Goal: Information Seeking & Learning: Learn about a topic

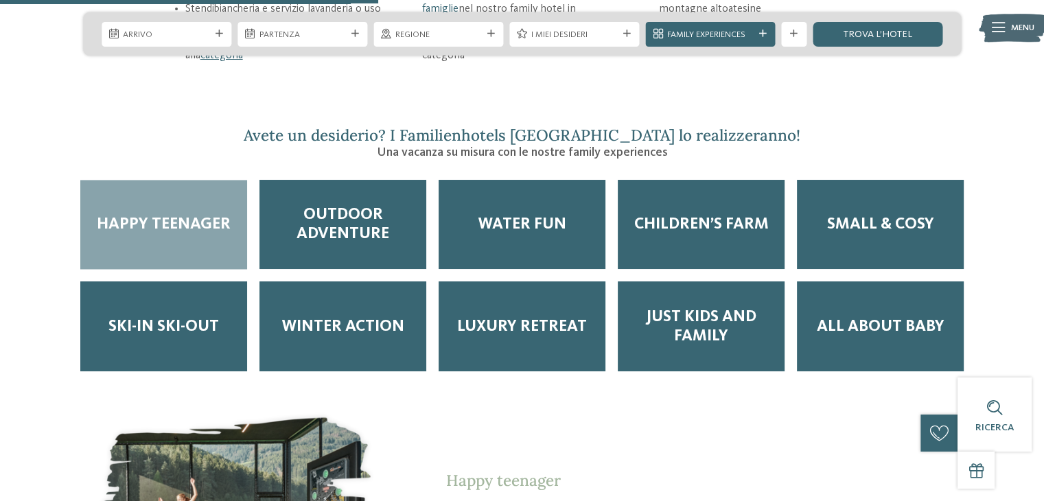
scroll to position [2059, 0]
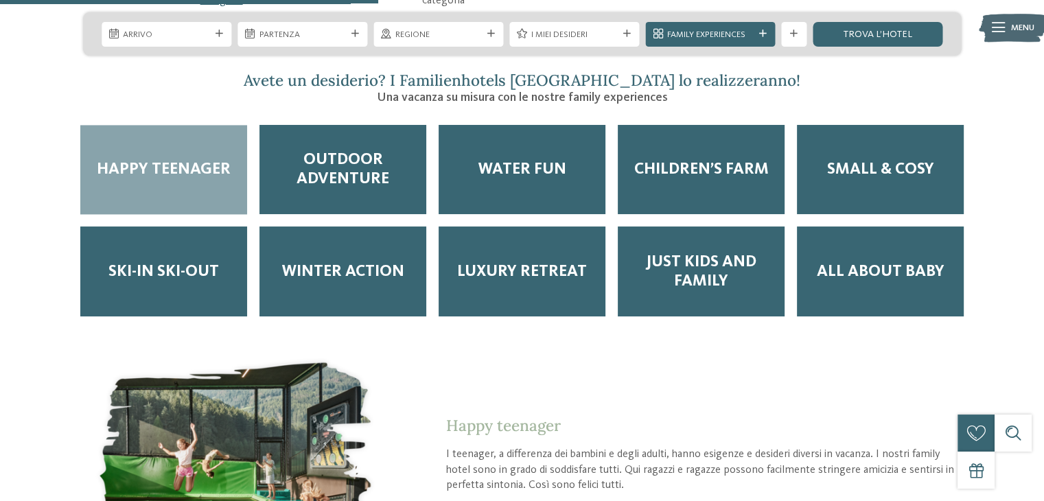
click at [167, 151] on div "Happy teenager" at bounding box center [163, 170] width 167 height 90
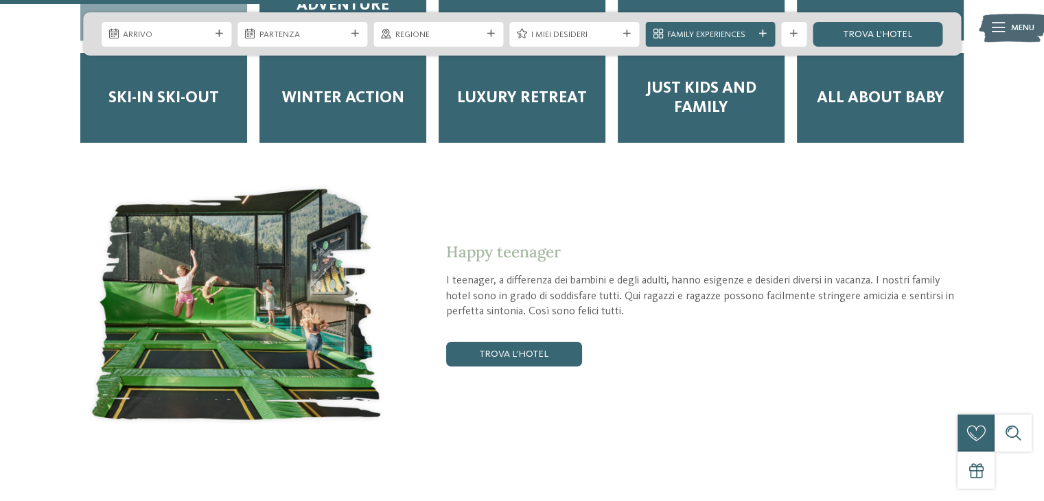
scroll to position [2265, 0]
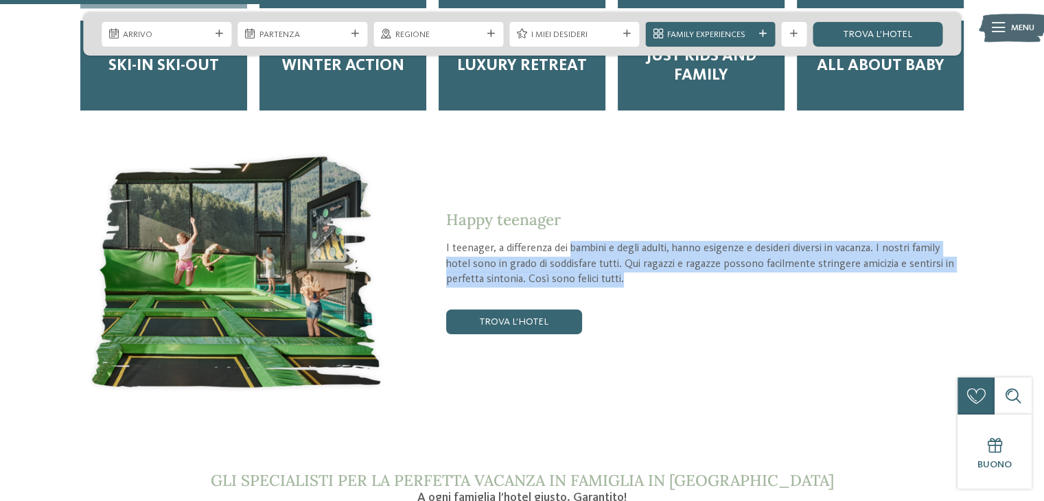
drag, startPoint x: 570, startPoint y: 209, endPoint x: 809, endPoint y: 248, distance: 242.6
click at [809, 248] on div "Happy teenager I teenager, a differenza dei bambini e degli adulti, hanno esige…" at bounding box center [675, 272] width 570 height 124
click at [809, 248] on p "I teenager, a differenza dei bambini e degli adulti, hanno esigenze e desideri …" at bounding box center [703, 264] width 515 height 47
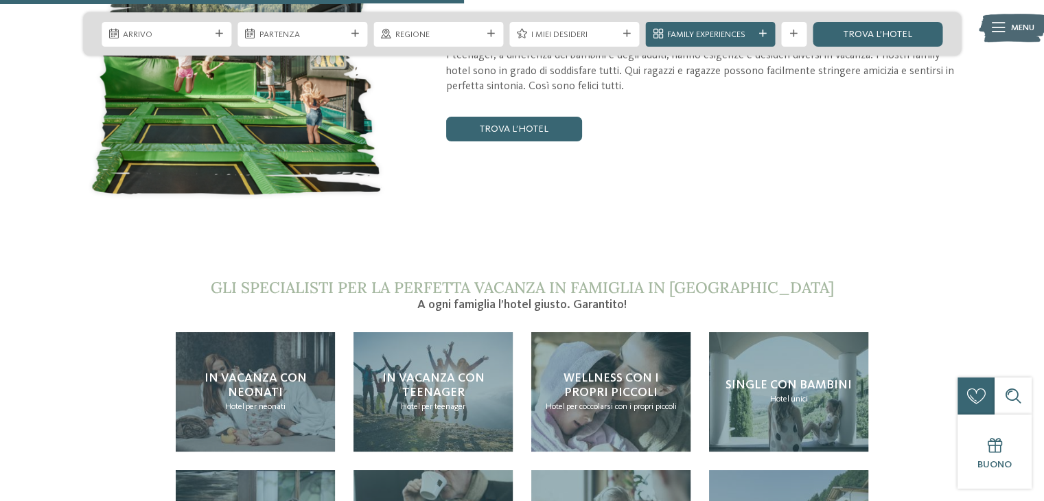
scroll to position [2608, 0]
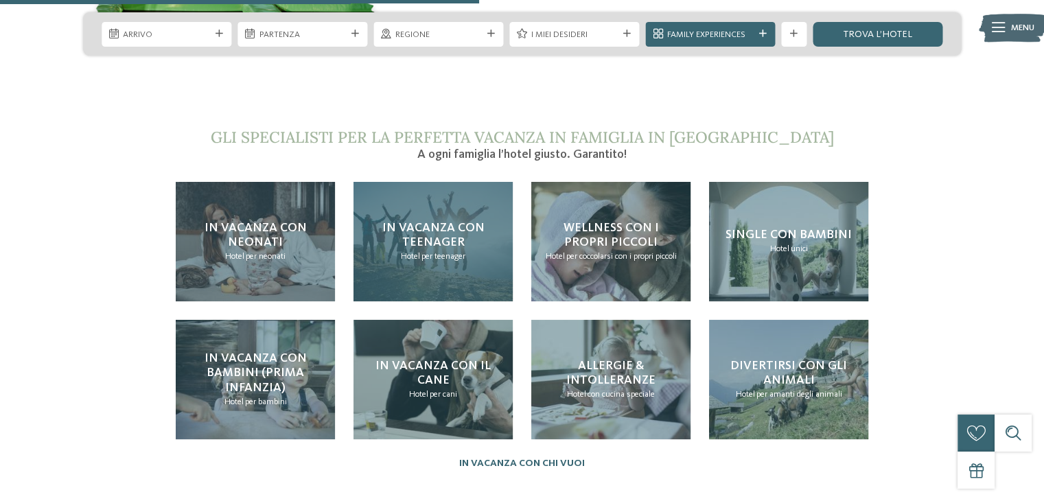
click at [364, 206] on div "In vacanza con teenager Hotel per teenager" at bounding box center [432, 241] width 159 height 119
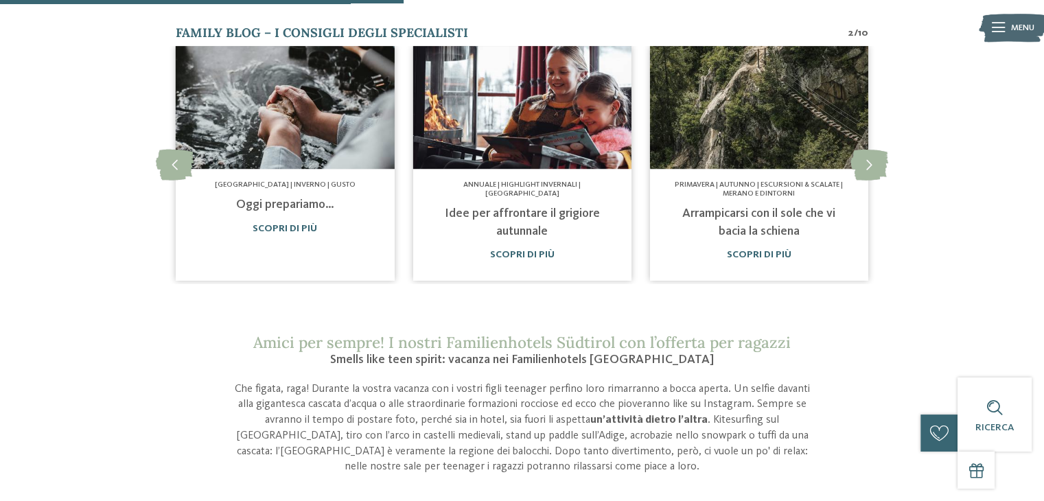
scroll to position [755, 0]
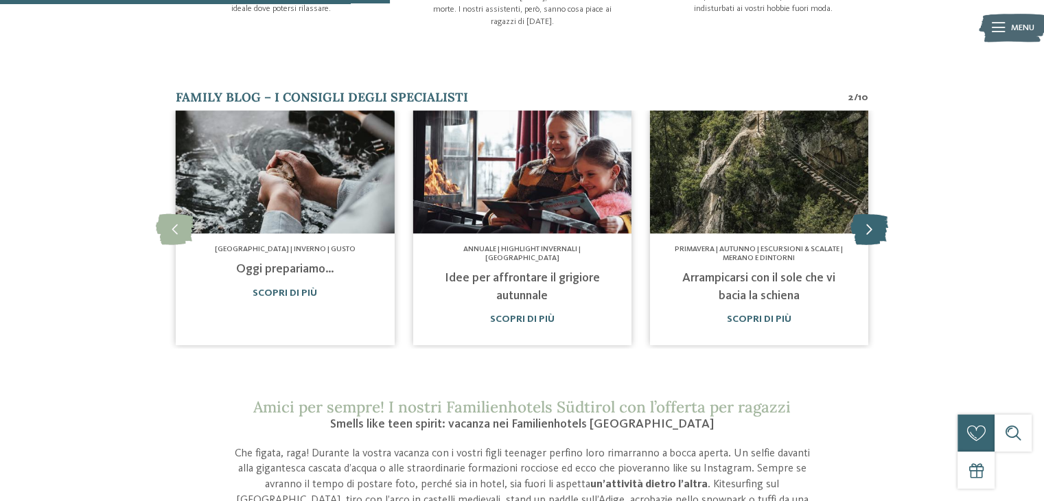
click at [873, 227] on icon at bounding box center [869, 229] width 38 height 31
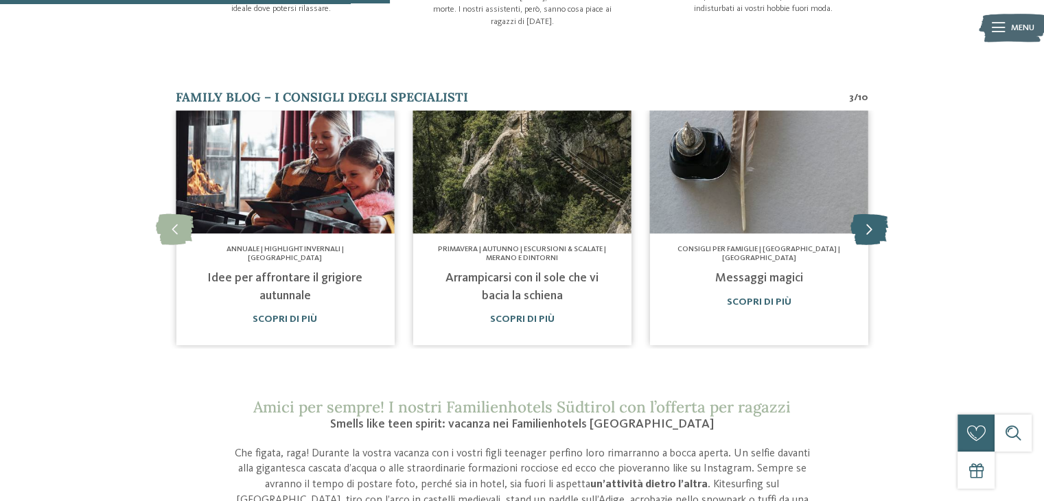
click at [873, 227] on icon at bounding box center [869, 229] width 38 height 31
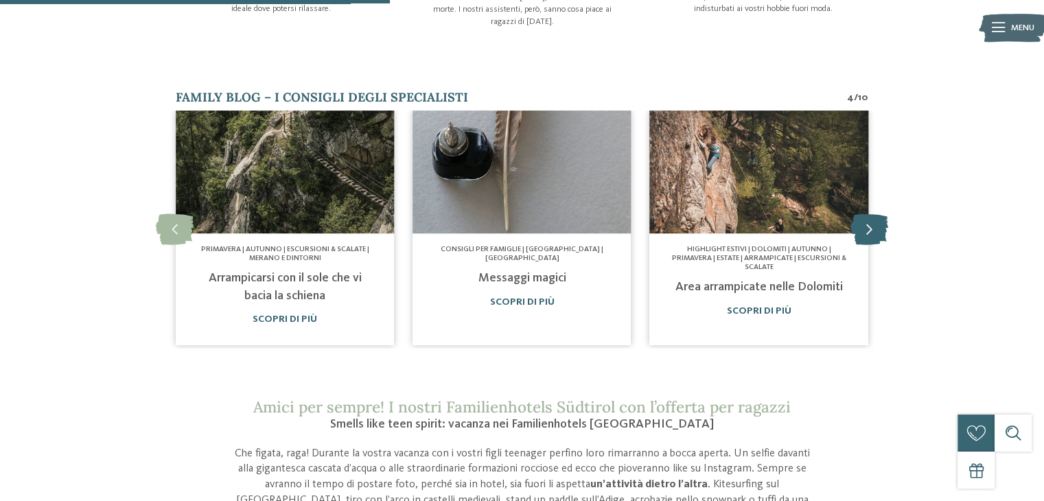
click at [873, 227] on icon at bounding box center [869, 229] width 38 height 31
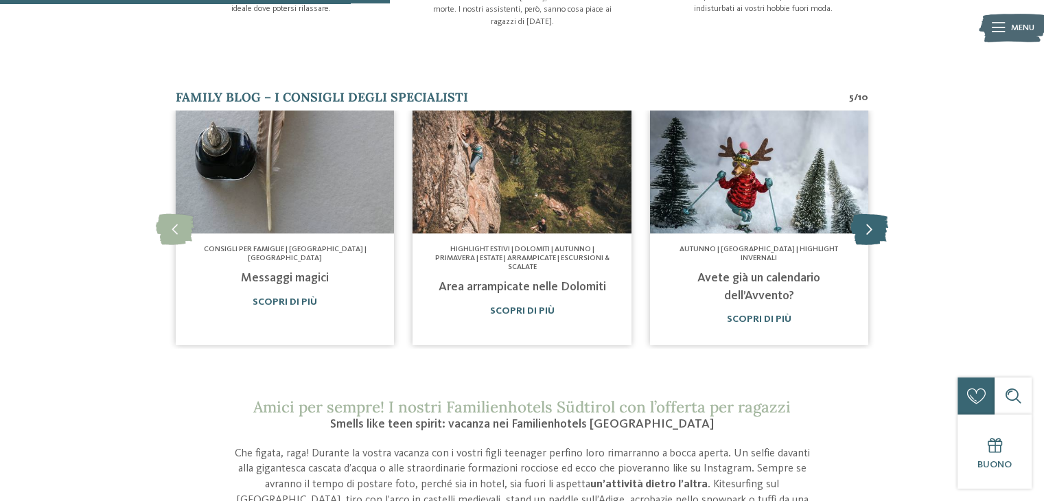
click at [873, 227] on icon at bounding box center [869, 229] width 38 height 31
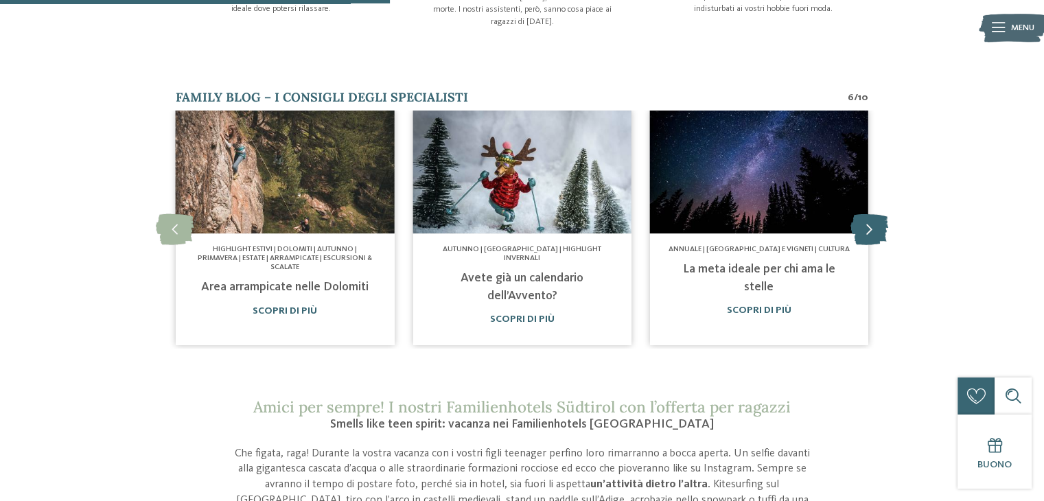
click at [873, 227] on icon at bounding box center [869, 229] width 38 height 31
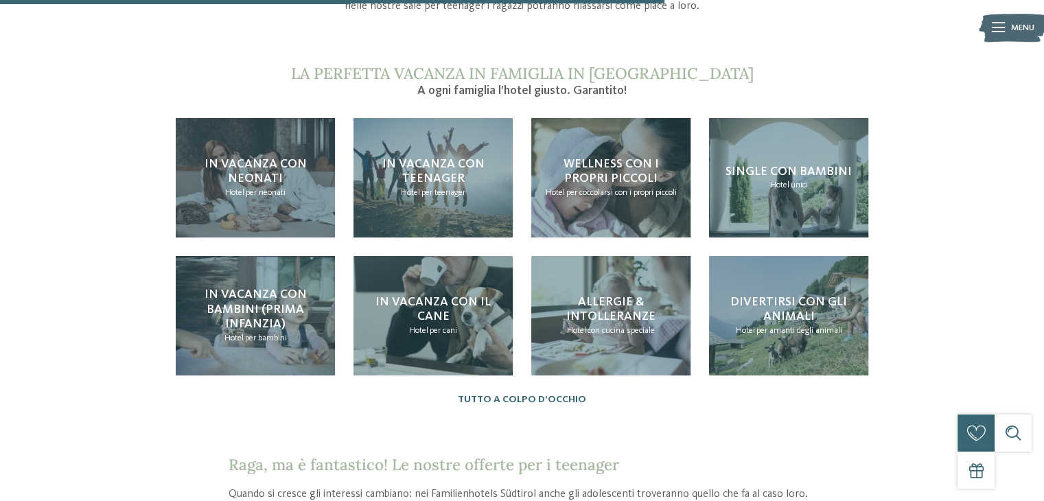
scroll to position [1304, 0]
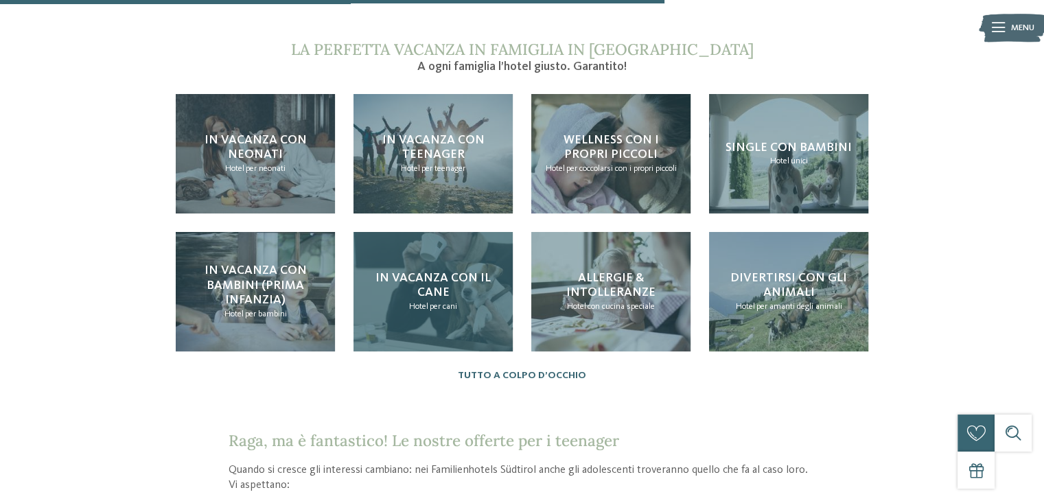
click at [488, 275] on span "In vacanza con il cane" at bounding box center [432, 285] width 115 height 27
